Goal: Information Seeking & Learning: Learn about a topic

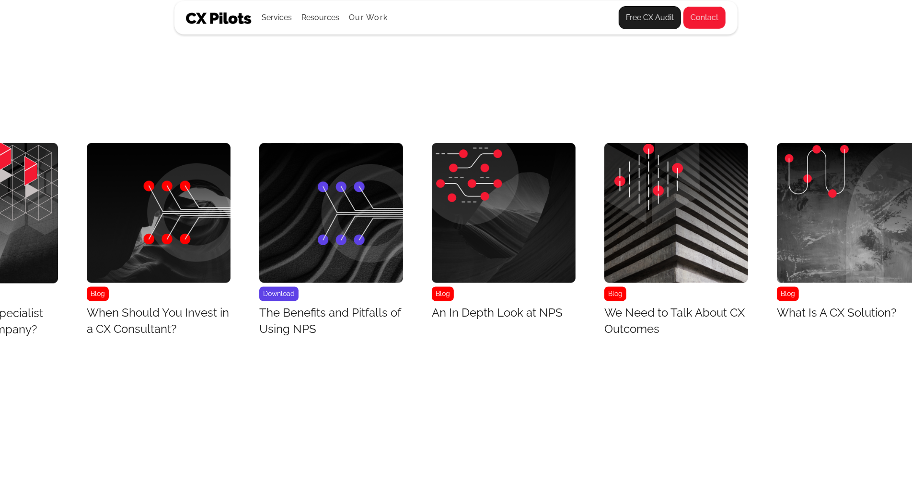
scroll to position [3986, 5496]
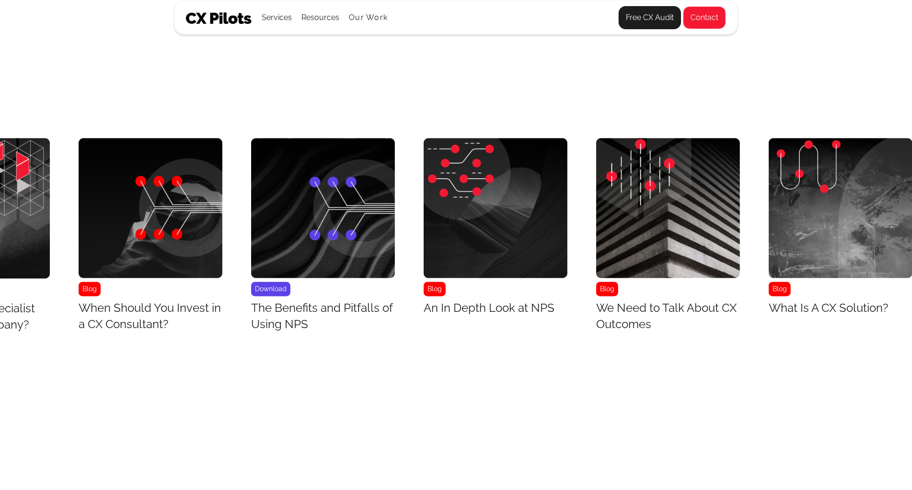
click at [813, 248] on img "37 / 43" at bounding box center [841, 208] width 144 height 140
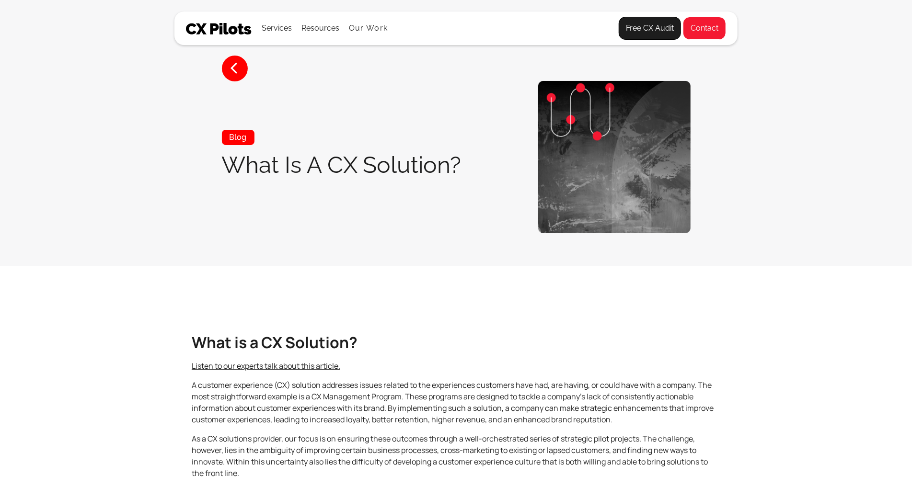
click at [813, 248] on section "< Blog What Is A CX Solution?" at bounding box center [456, 133] width 912 height 266
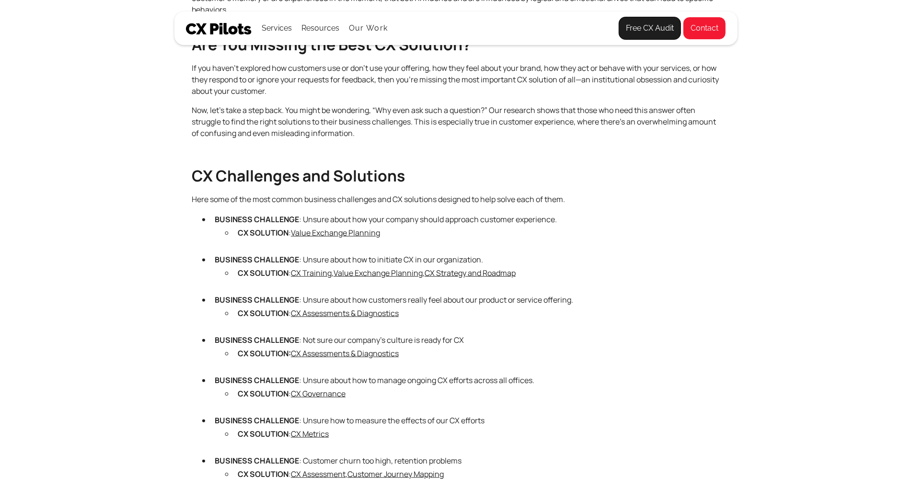
scroll to position [569, 0]
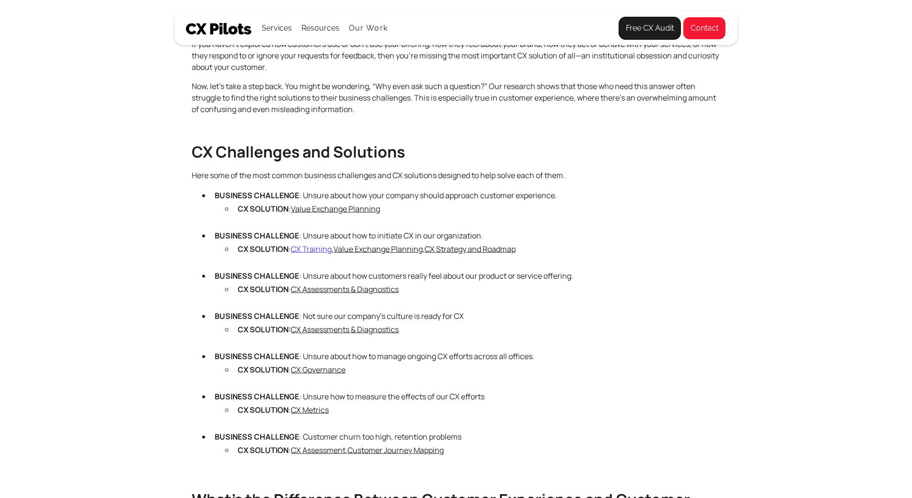
click at [308, 247] on link "CX Training" at bounding box center [311, 249] width 41 height 11
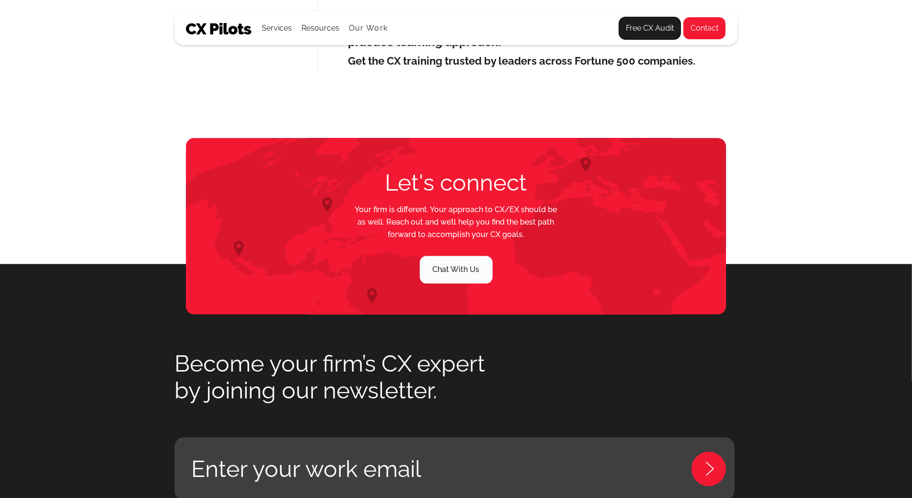
scroll to position [1380, 0]
